Goal: Task Accomplishment & Management: Use online tool/utility

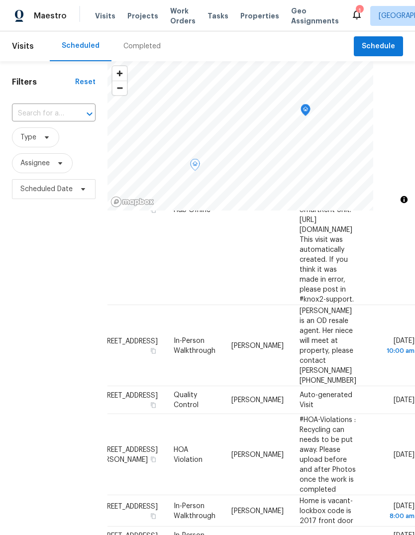
scroll to position [142, 66]
click at [354, 498] on span "Home is vacant- lockbox code is 2017 front door" at bounding box center [327, 511] width 54 height 27
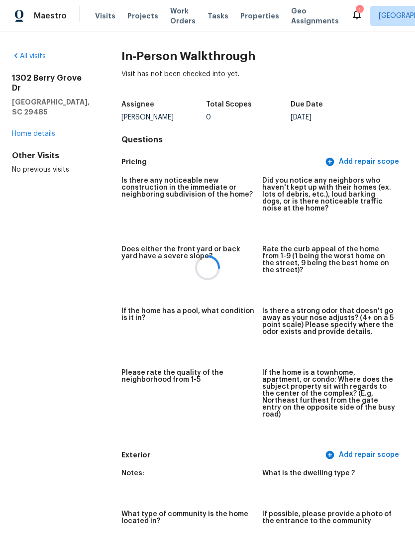
click at [105, 16] on div at bounding box center [207, 267] width 415 height 535
click at [106, 20] on span "Visits" at bounding box center [105, 16] width 20 height 10
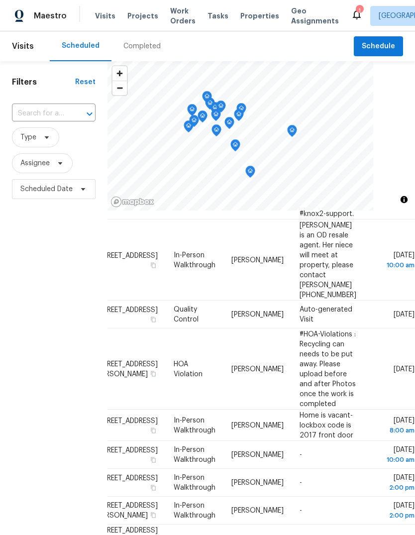
scroll to position [228, 88]
click at [324, 498] on td "-" at bounding box center [328, 512] width 73 height 28
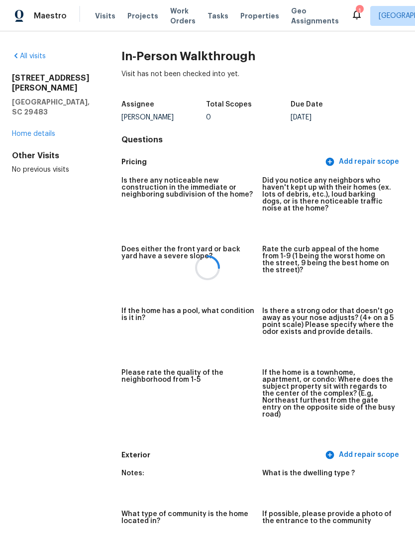
click at [102, 15] on div at bounding box center [207, 267] width 415 height 535
click at [107, 18] on span "Visits" at bounding box center [105, 16] width 20 height 10
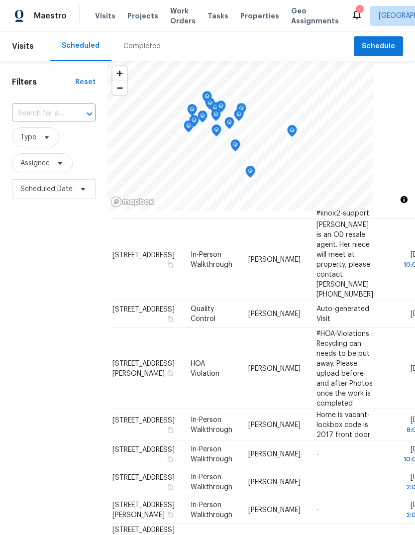
scroll to position [229, 8]
click at [343, 497] on td "-" at bounding box center [344, 511] width 73 height 28
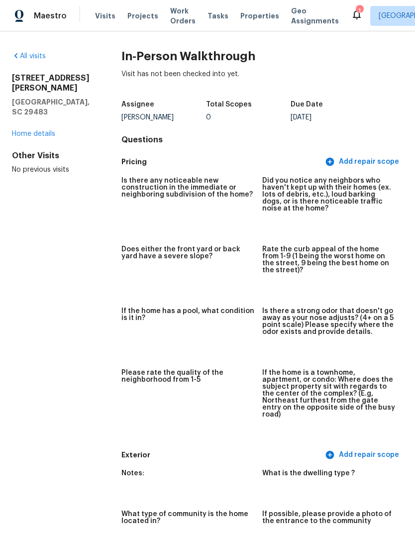
click at [102, 15] on span "Visits" at bounding box center [105, 16] width 20 height 10
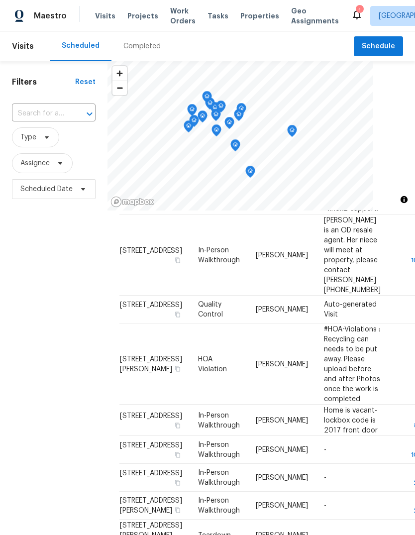
scroll to position [230, 6]
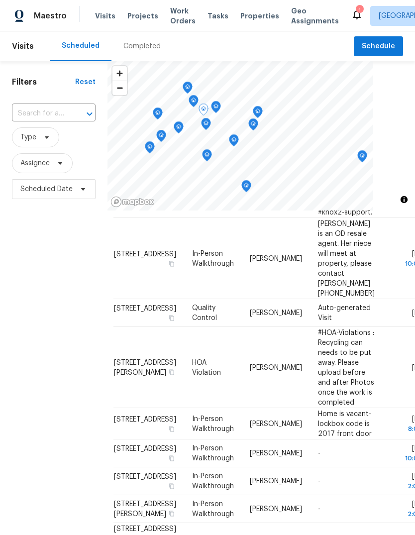
click at [329, 496] on td "-" at bounding box center [346, 510] width 73 height 28
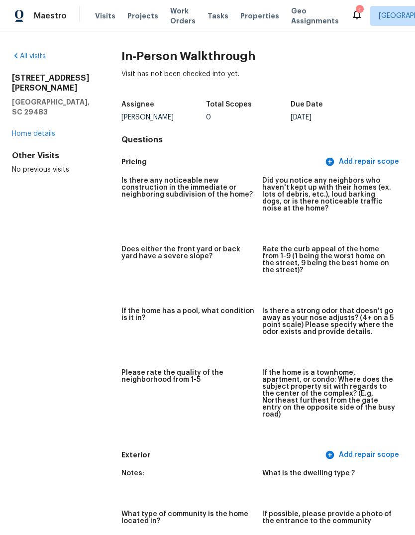
click at [111, 13] on span "Visits" at bounding box center [105, 16] width 20 height 10
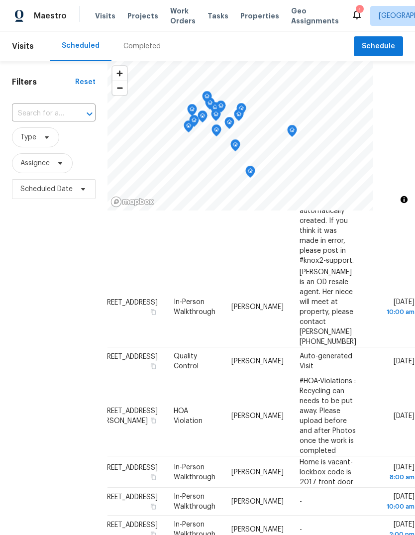
scroll to position [182, 88]
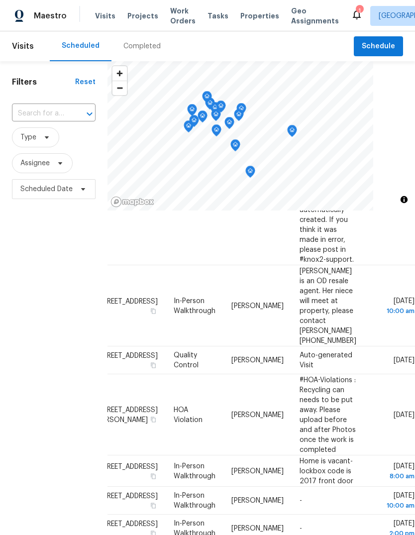
click at [252, 20] on span "Properties" at bounding box center [260, 16] width 39 height 10
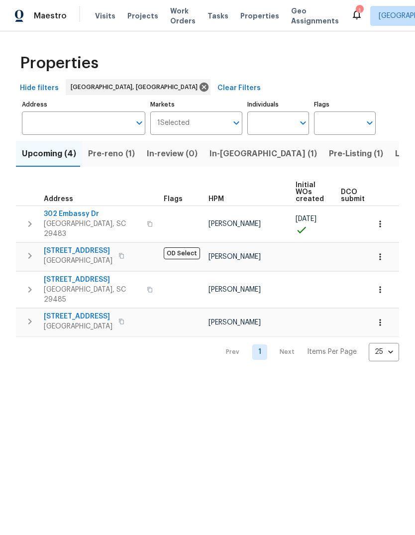
click at [385, 246] on button "button" at bounding box center [381, 257] width 22 height 22
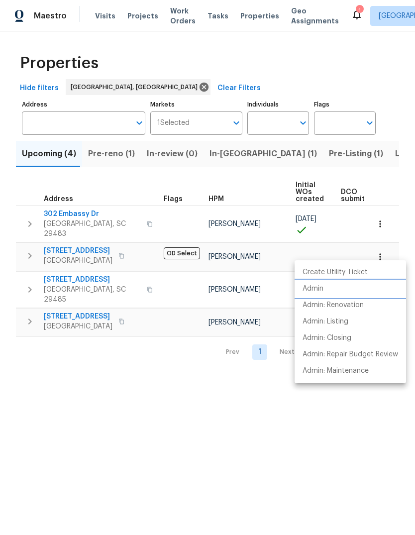
click at [323, 292] on p "Admin" at bounding box center [313, 289] width 21 height 10
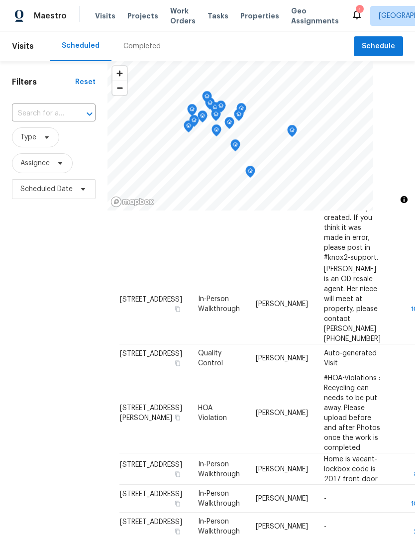
scroll to position [184, 0]
